Goal: Navigation & Orientation: Find specific page/section

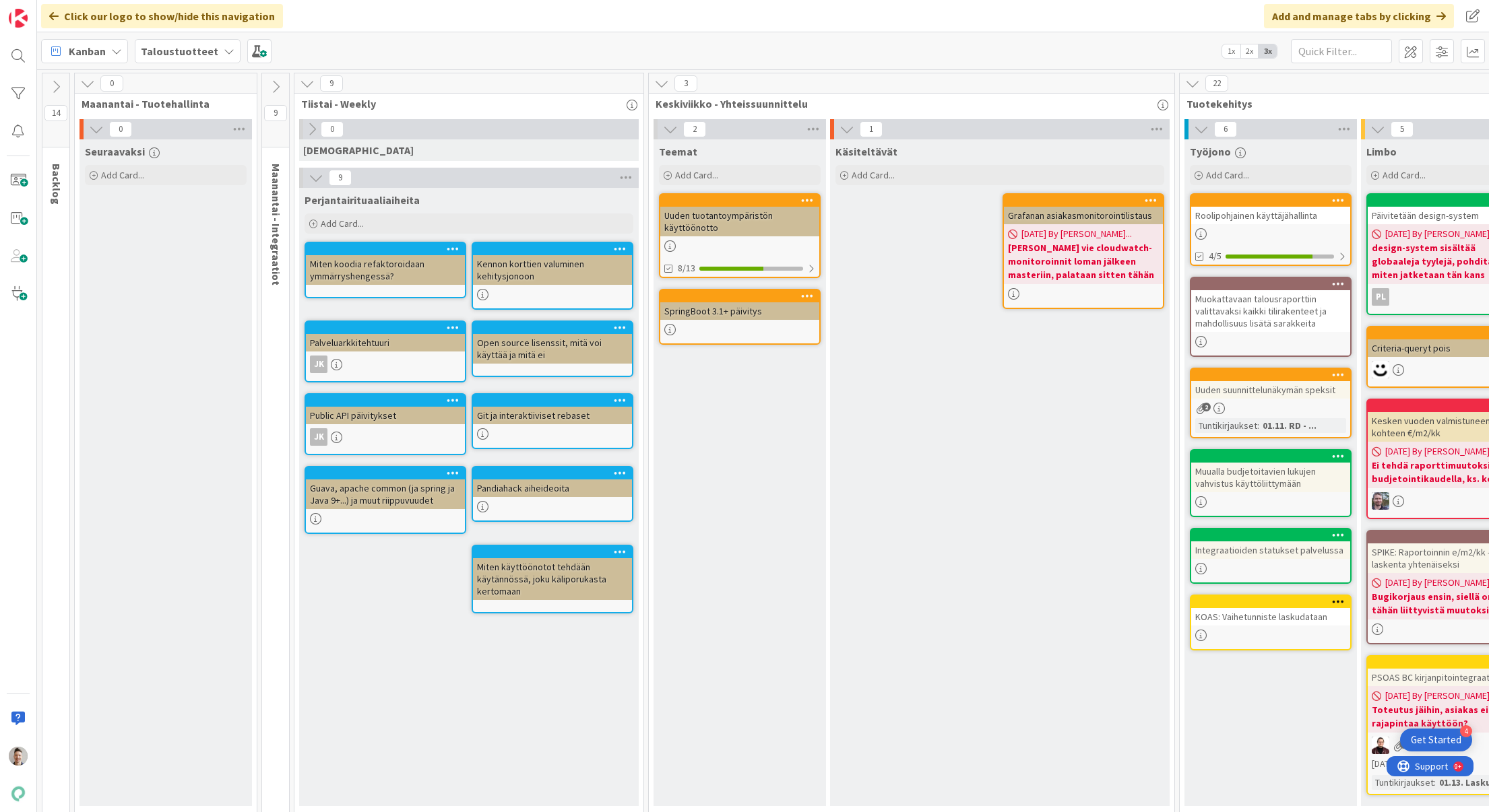
scroll to position [19, 842]
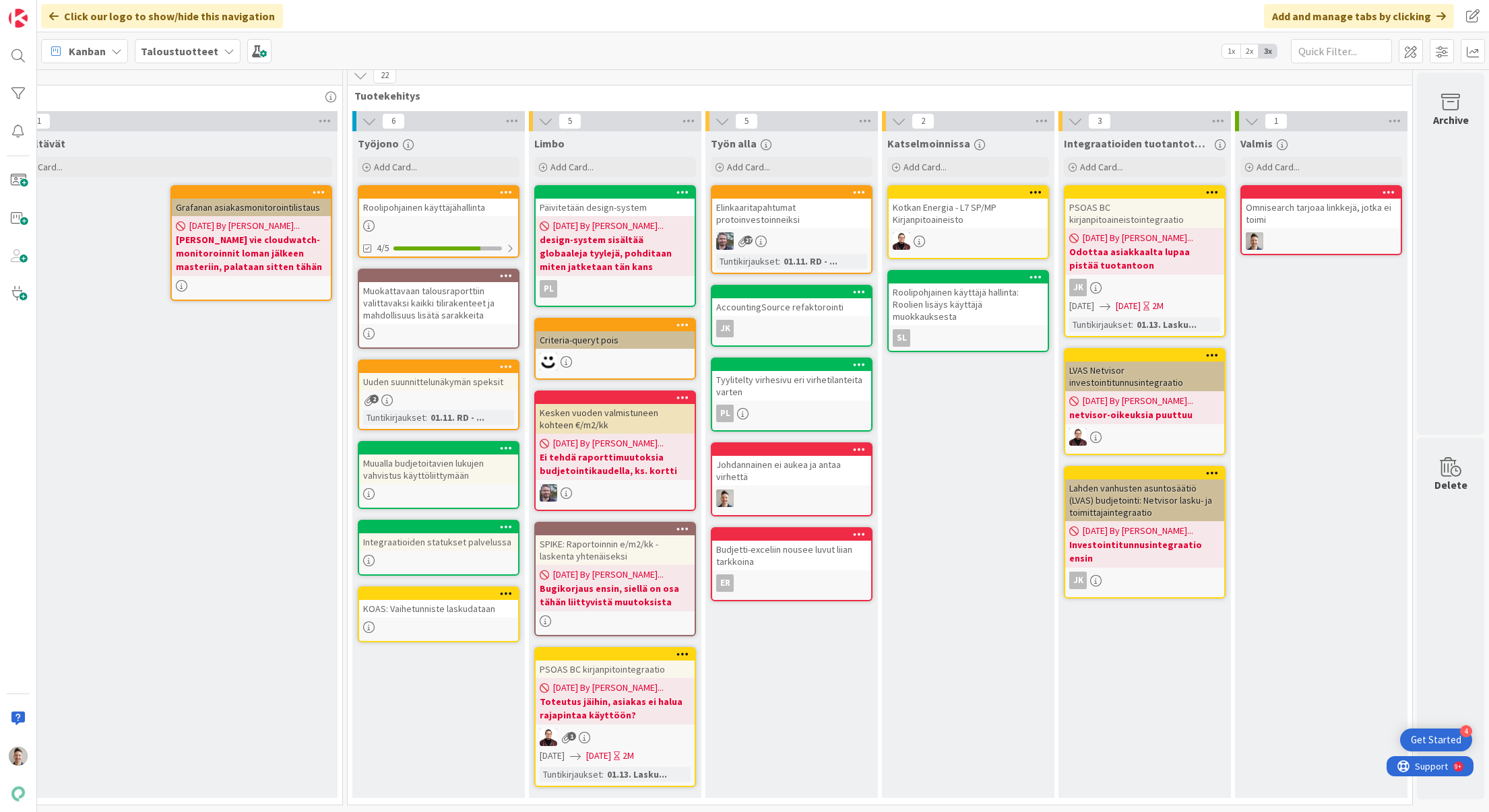
drag, startPoint x: 970, startPoint y: 290, endPoint x: 1384, endPoint y: 8, distance: 500.9
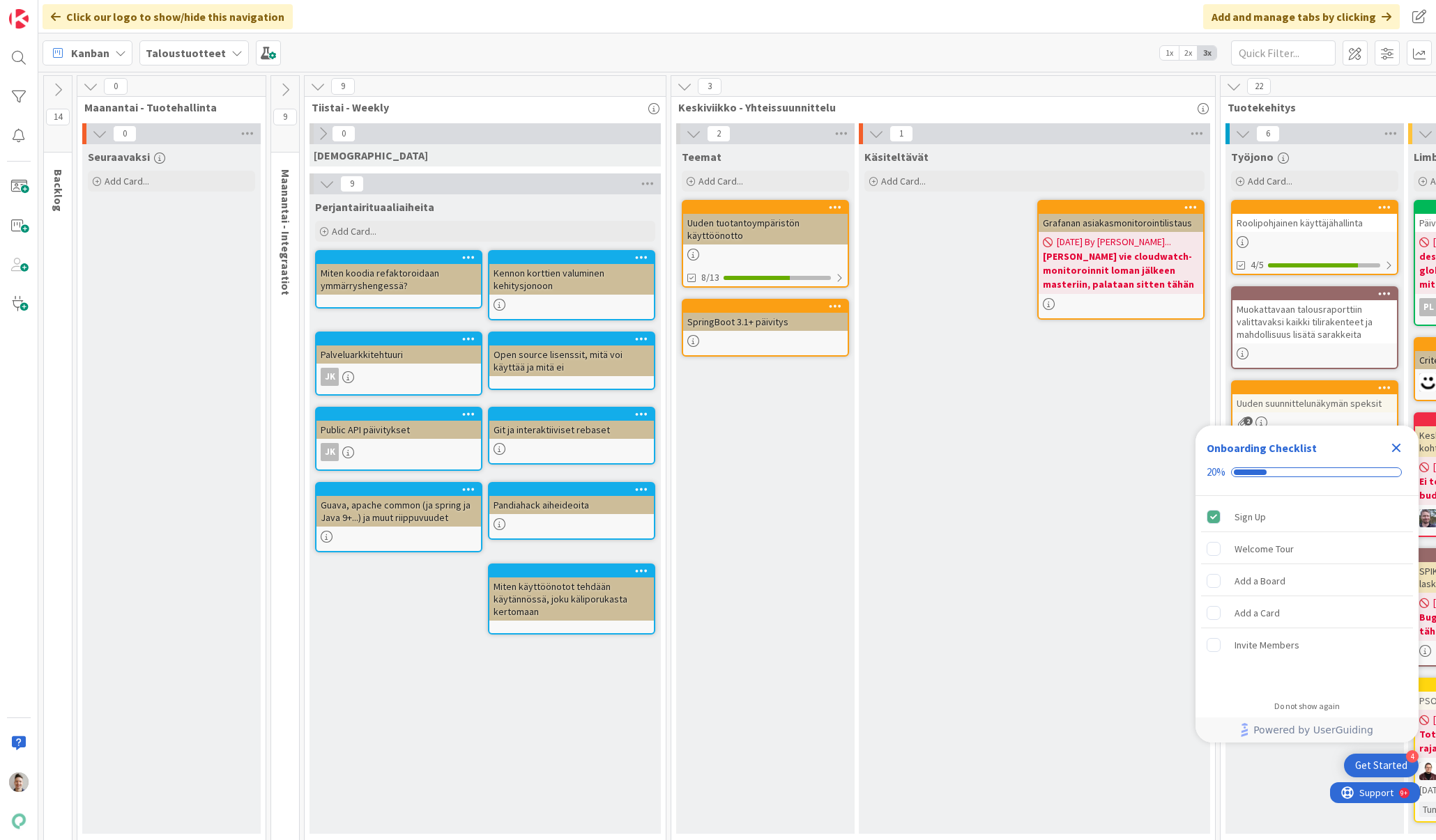
click at [891, 447] on icon "Close Checklist" at bounding box center [1396, 447] width 16 height 16
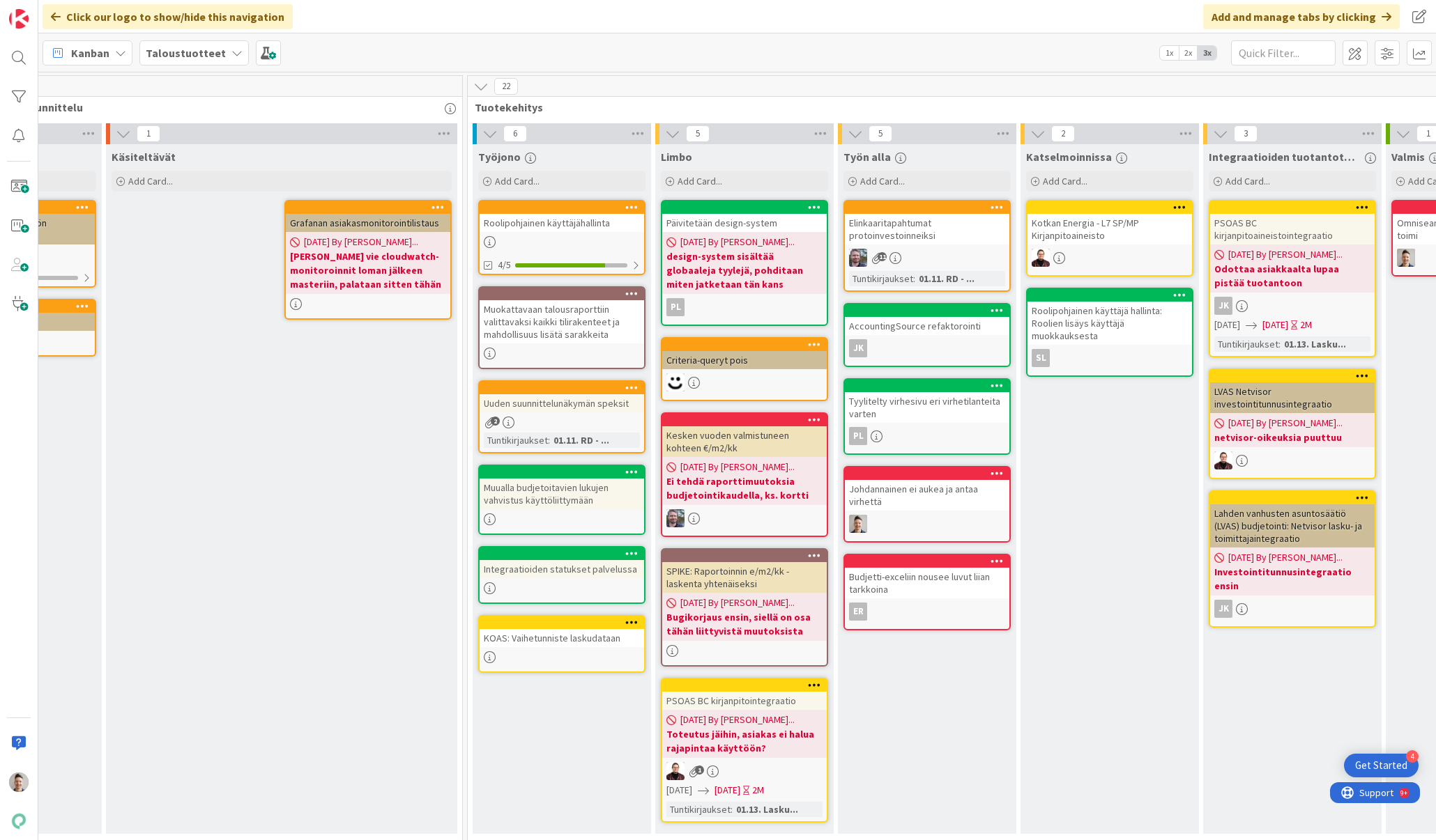
scroll to position [0, 942]
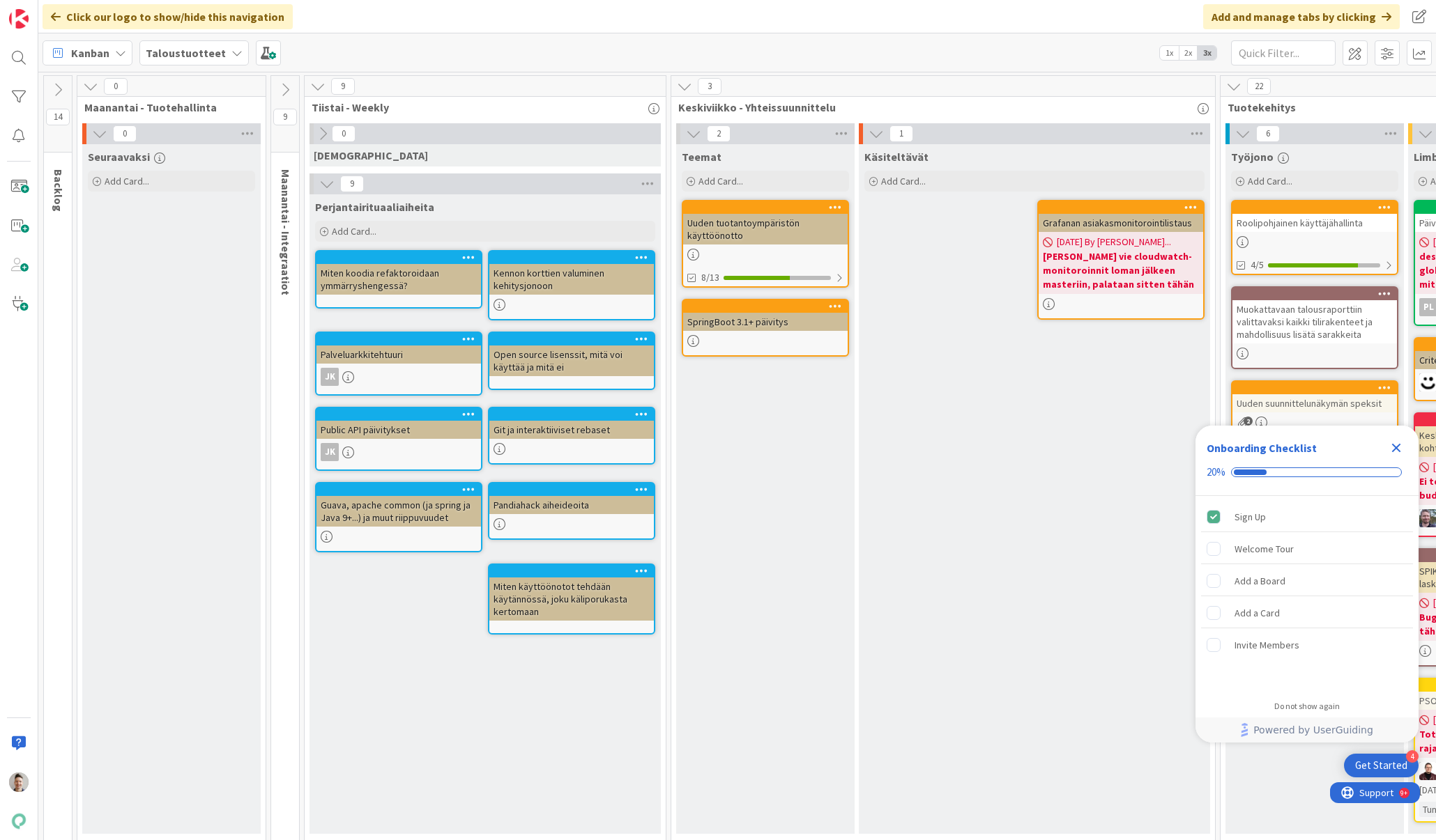
click at [1396, 443] on icon "Close Checklist" at bounding box center [1396, 447] width 16 height 16
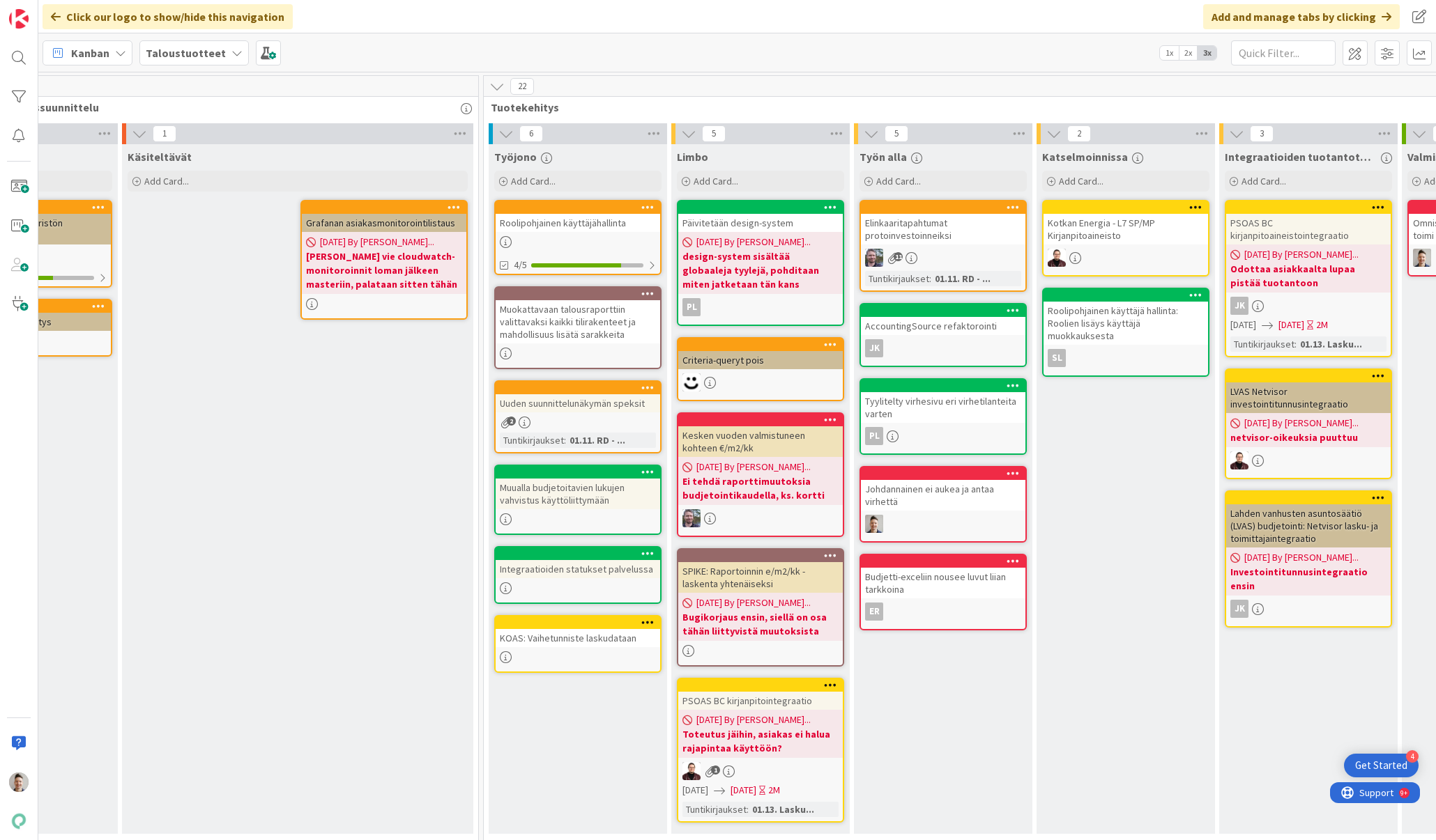
scroll to position [0, 738]
